Goal: Task Accomplishment & Management: Use online tool/utility

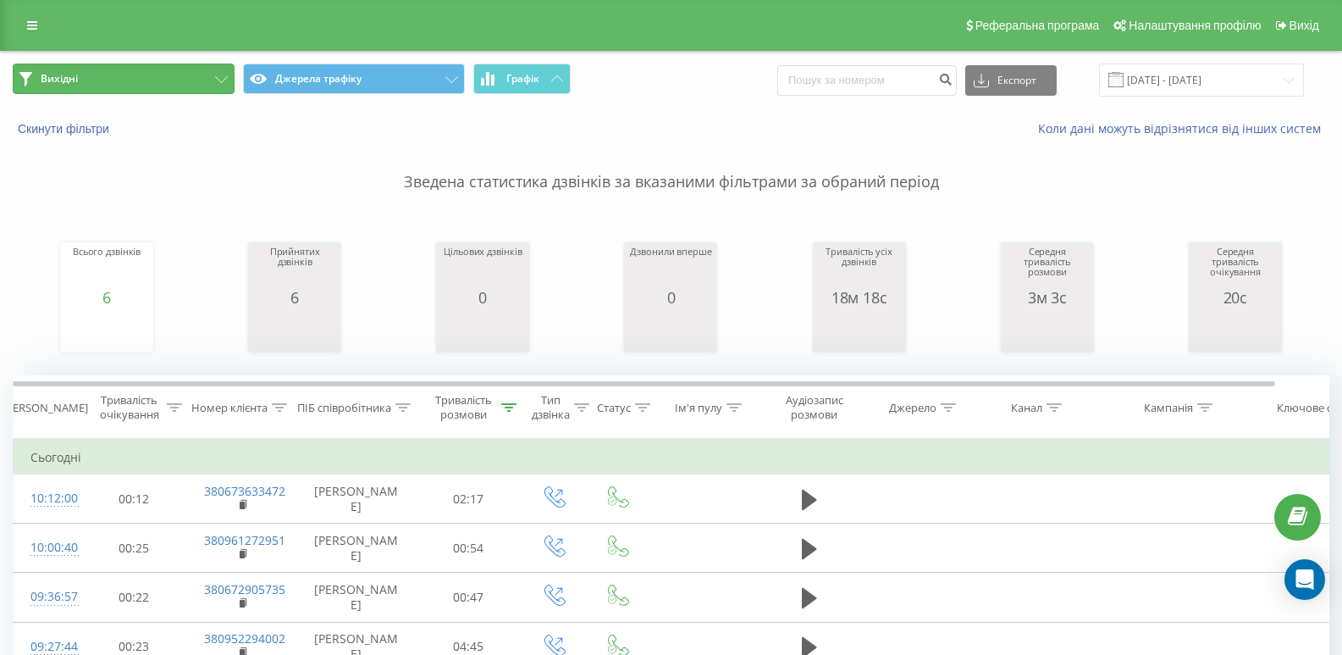
click at [212, 74] on button "Вихідні" at bounding box center [124, 79] width 222 height 30
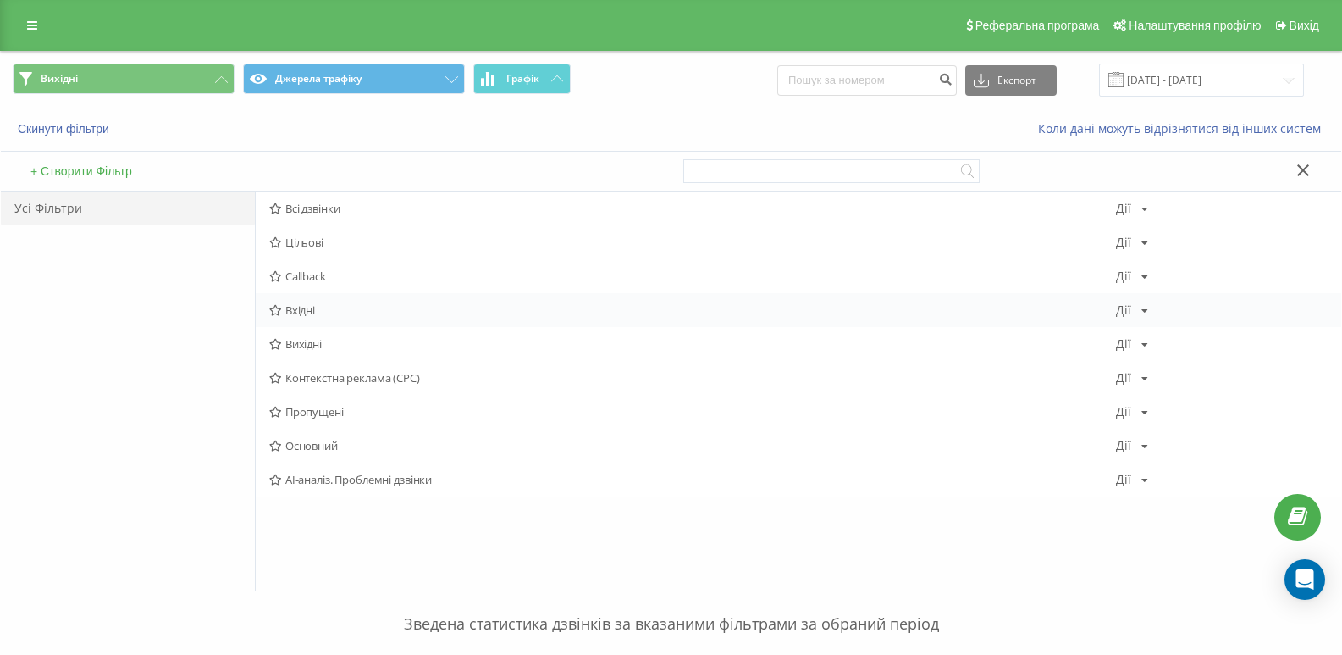
click at [299, 314] on span "Вхідні" at bounding box center [692, 310] width 847 height 12
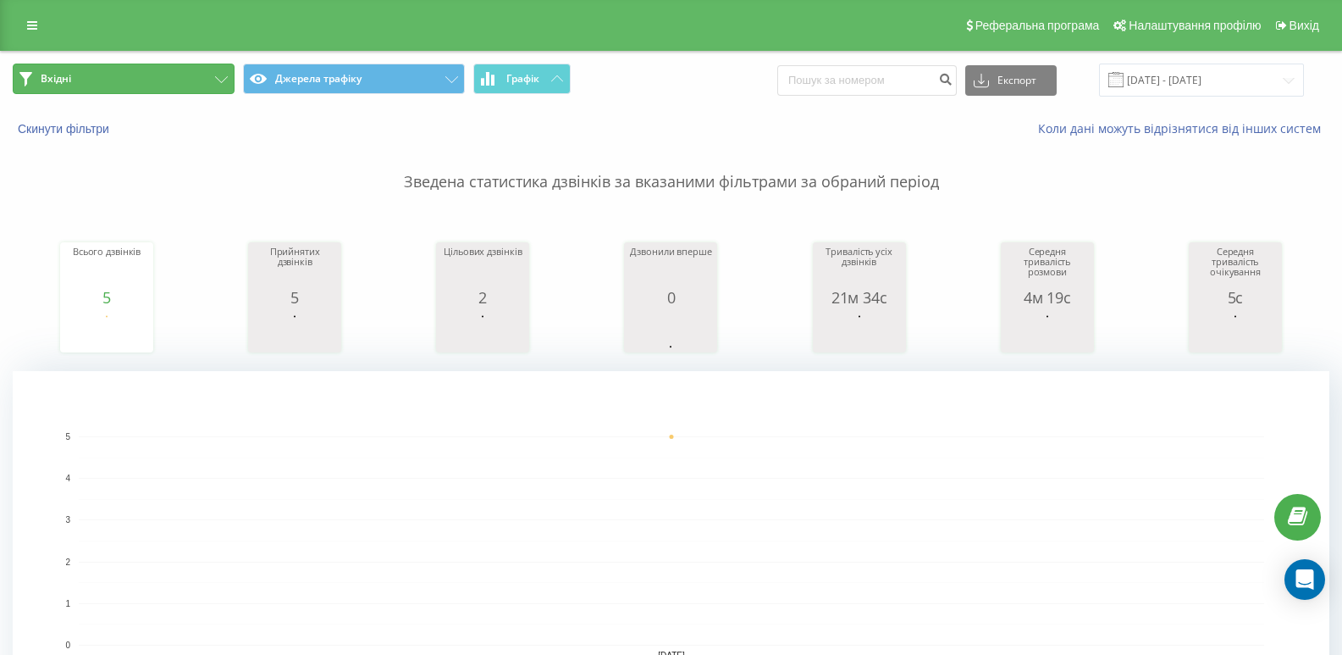
click at [202, 74] on button "Вхідні" at bounding box center [124, 79] width 222 height 30
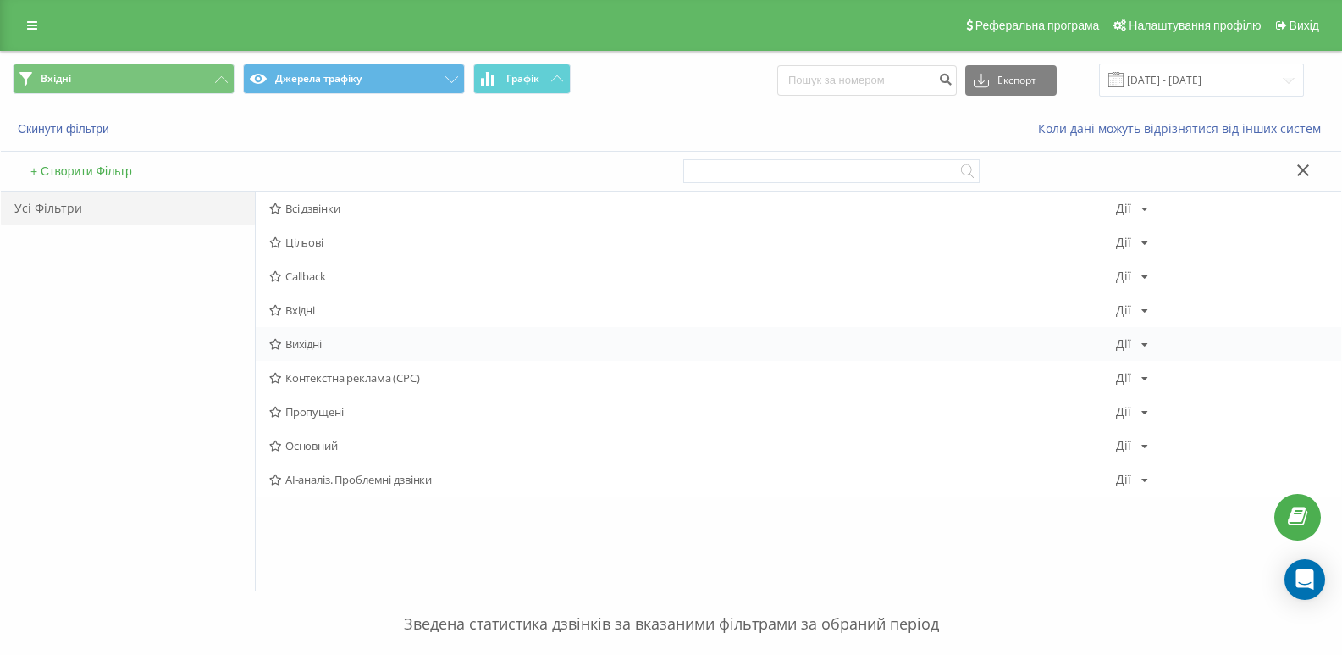
click at [307, 338] on span "Вихідні" at bounding box center [692, 344] width 847 height 12
